Goal: Navigation & Orientation: Go to known website

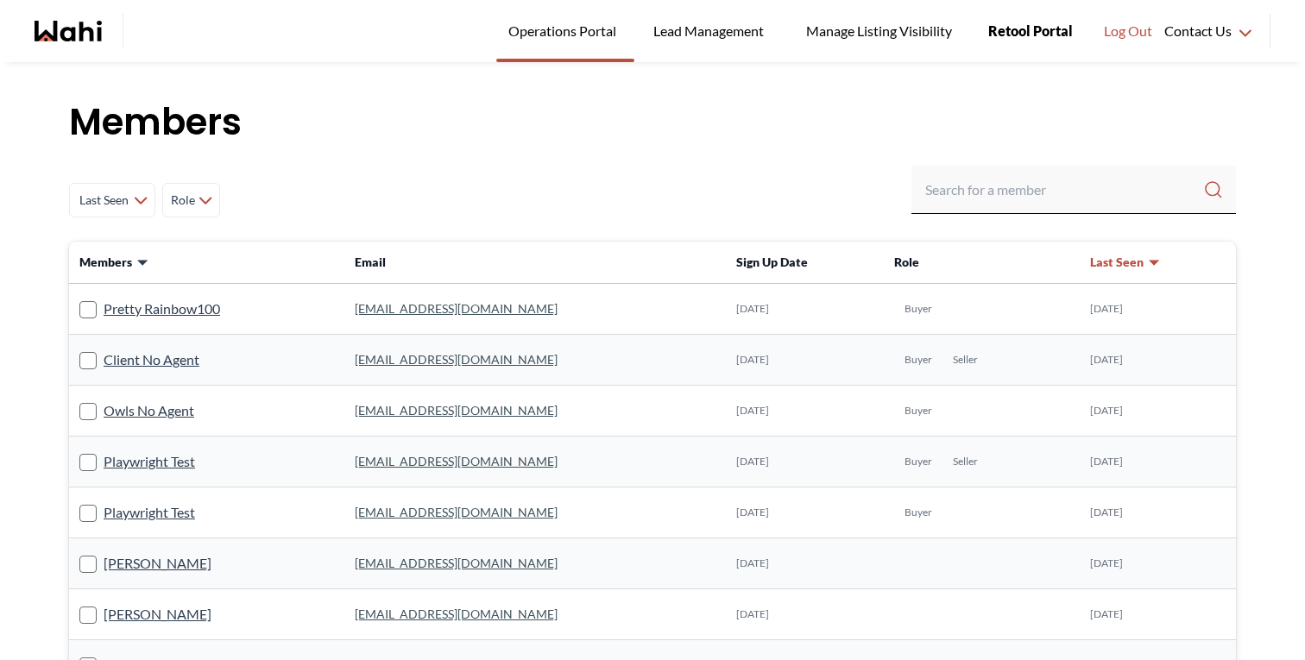
click at [1031, 40] on span "Retool Portal" at bounding box center [1030, 31] width 85 height 22
